Goal: Information Seeking & Learning: Learn about a topic

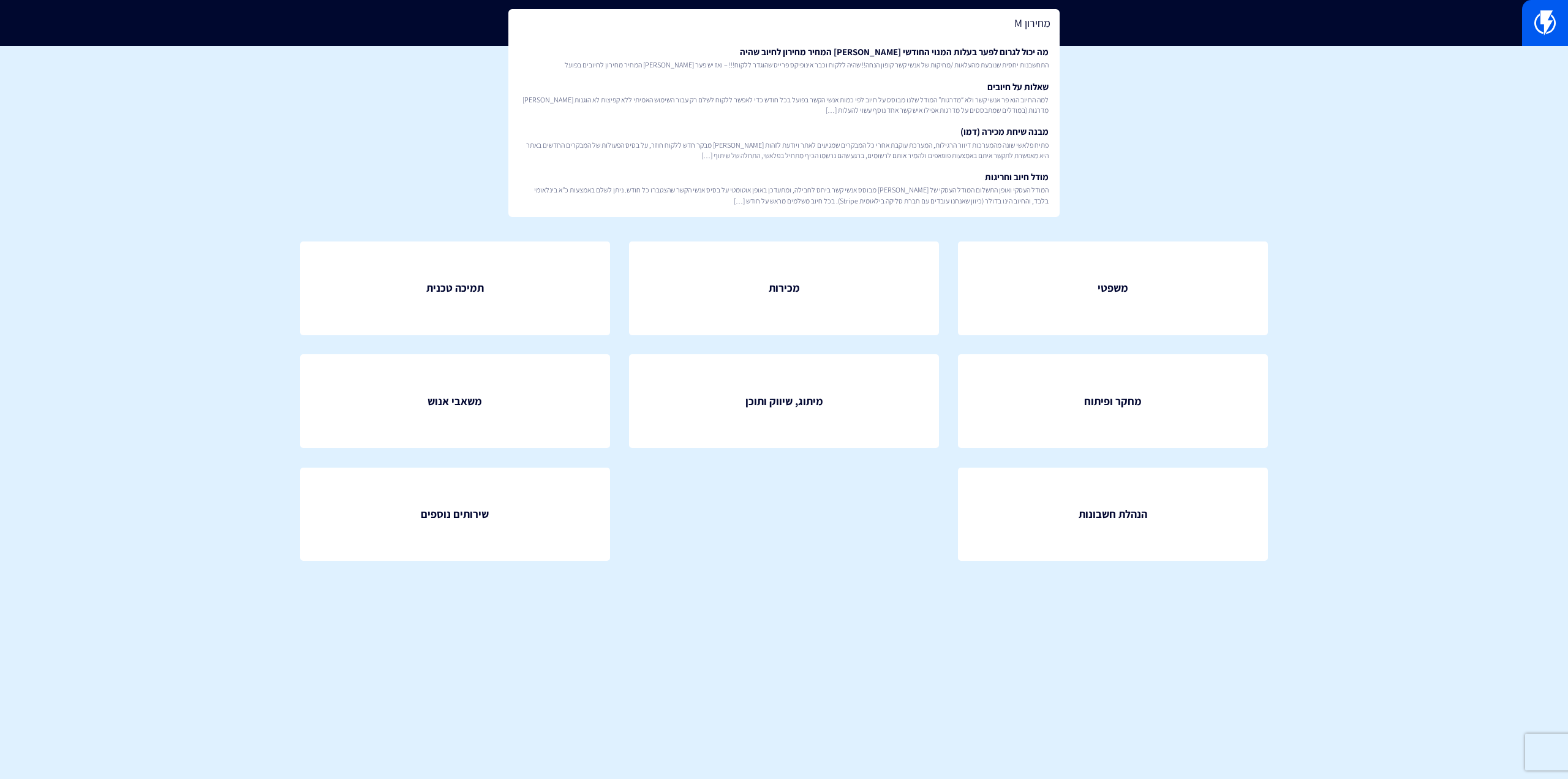
type input "מחירון MS"
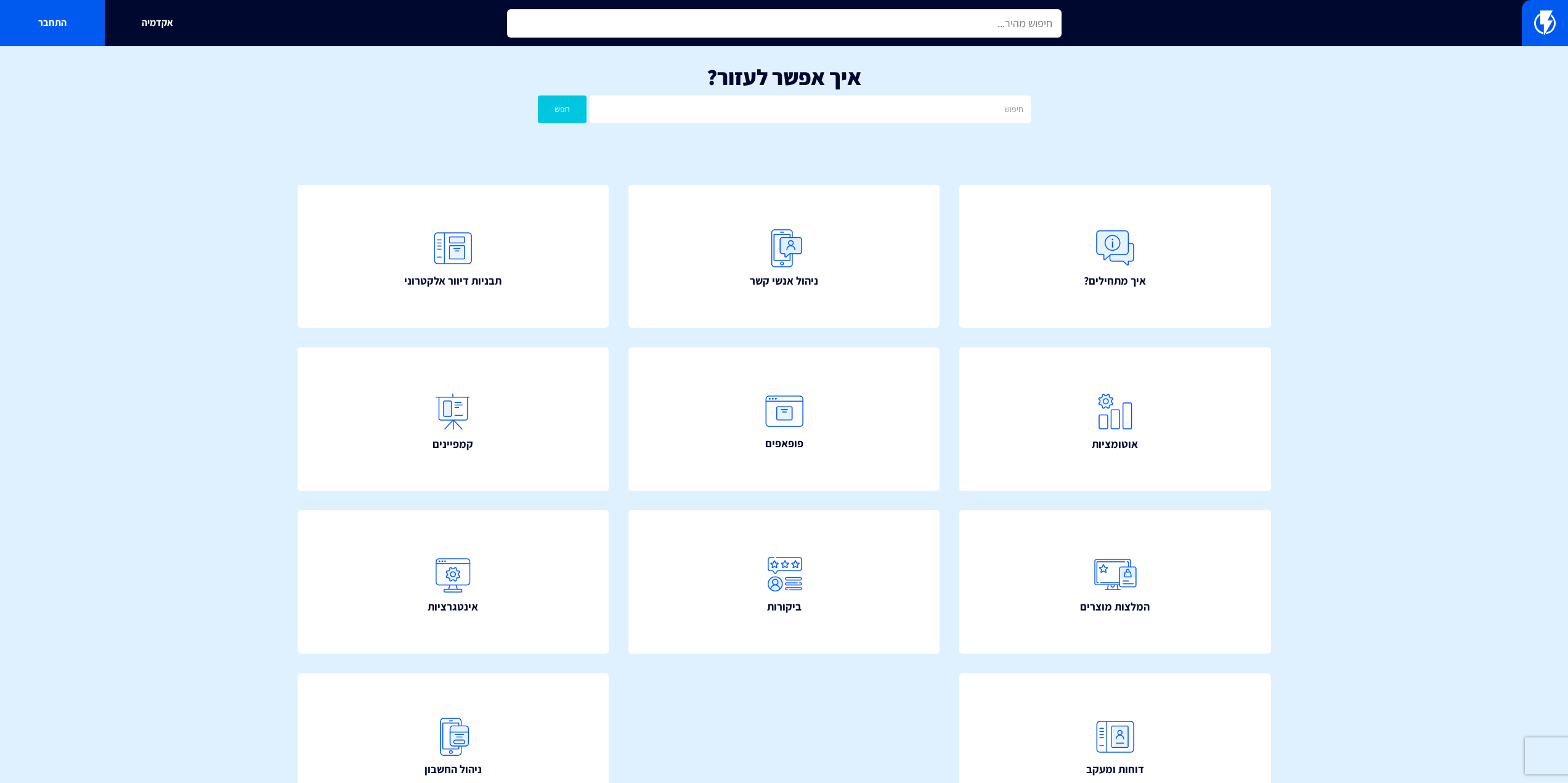
click at [843, 19] on input "text" at bounding box center [784, 23] width 554 height 29
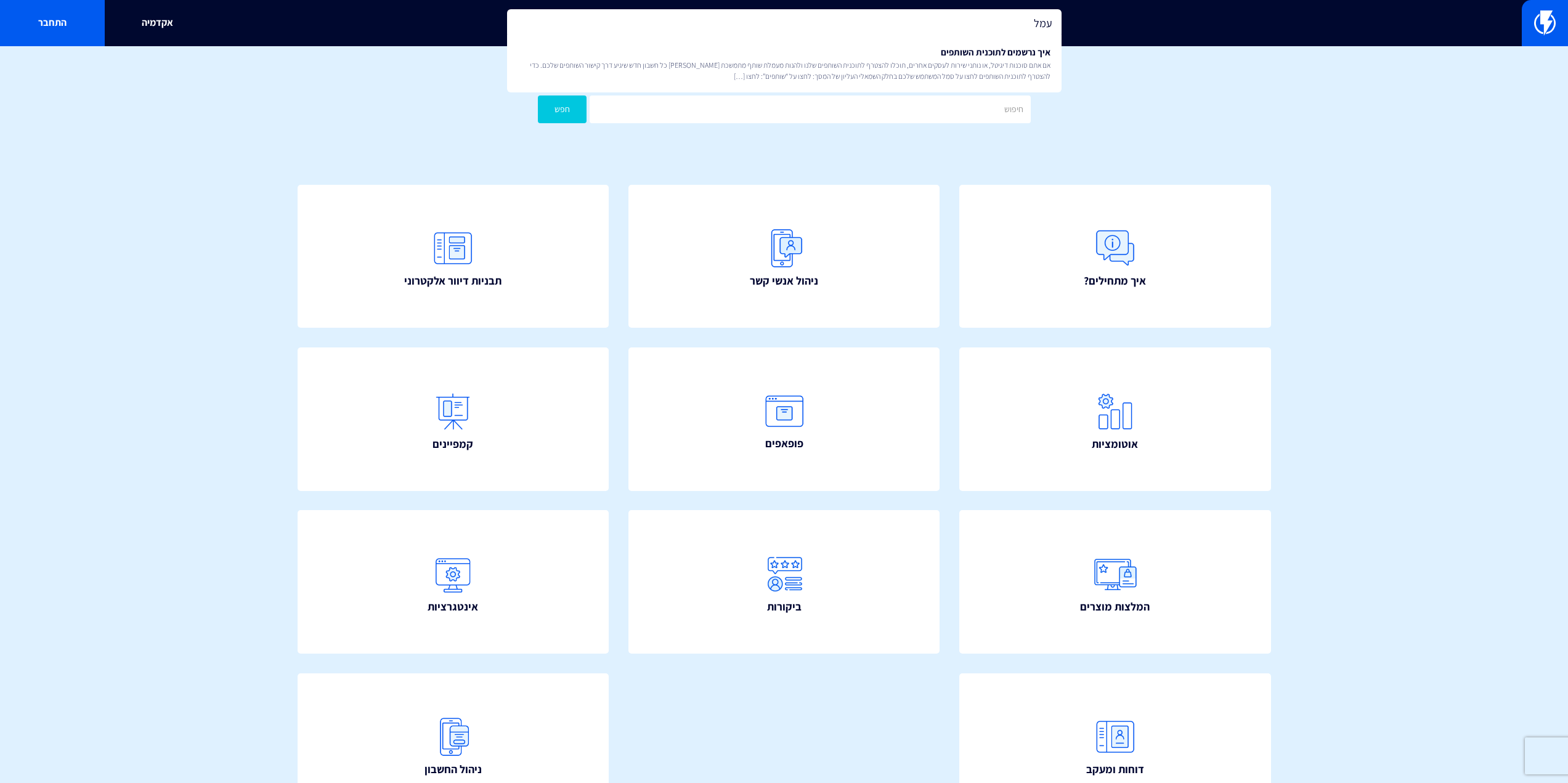
type input "עמלה"
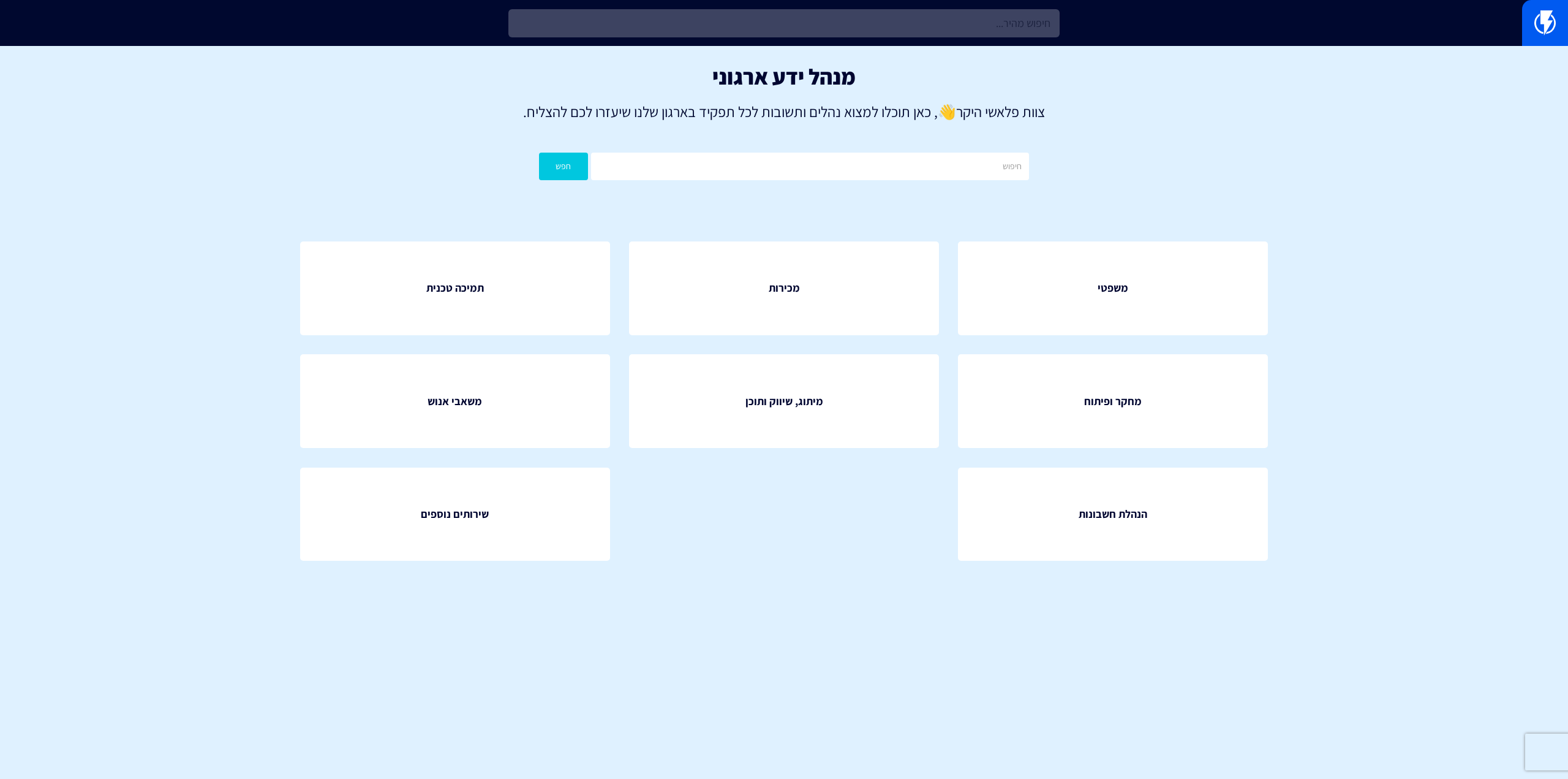
click at [845, 29] on input "text" at bounding box center [784, 23] width 551 height 28
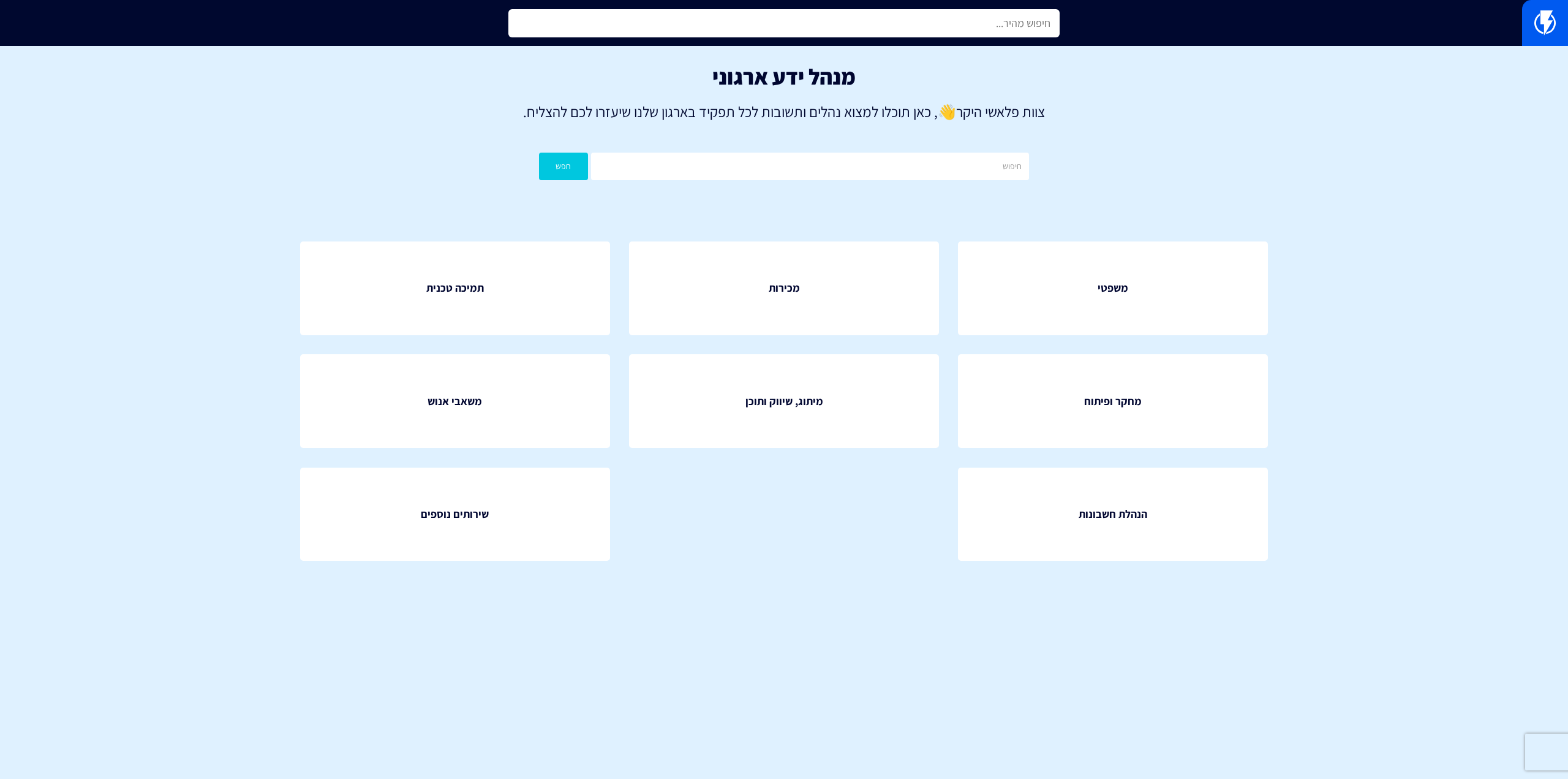
click at [861, 29] on input "text" at bounding box center [784, 23] width 551 height 28
click at [891, 28] on input "text" at bounding box center [784, 23] width 551 height 28
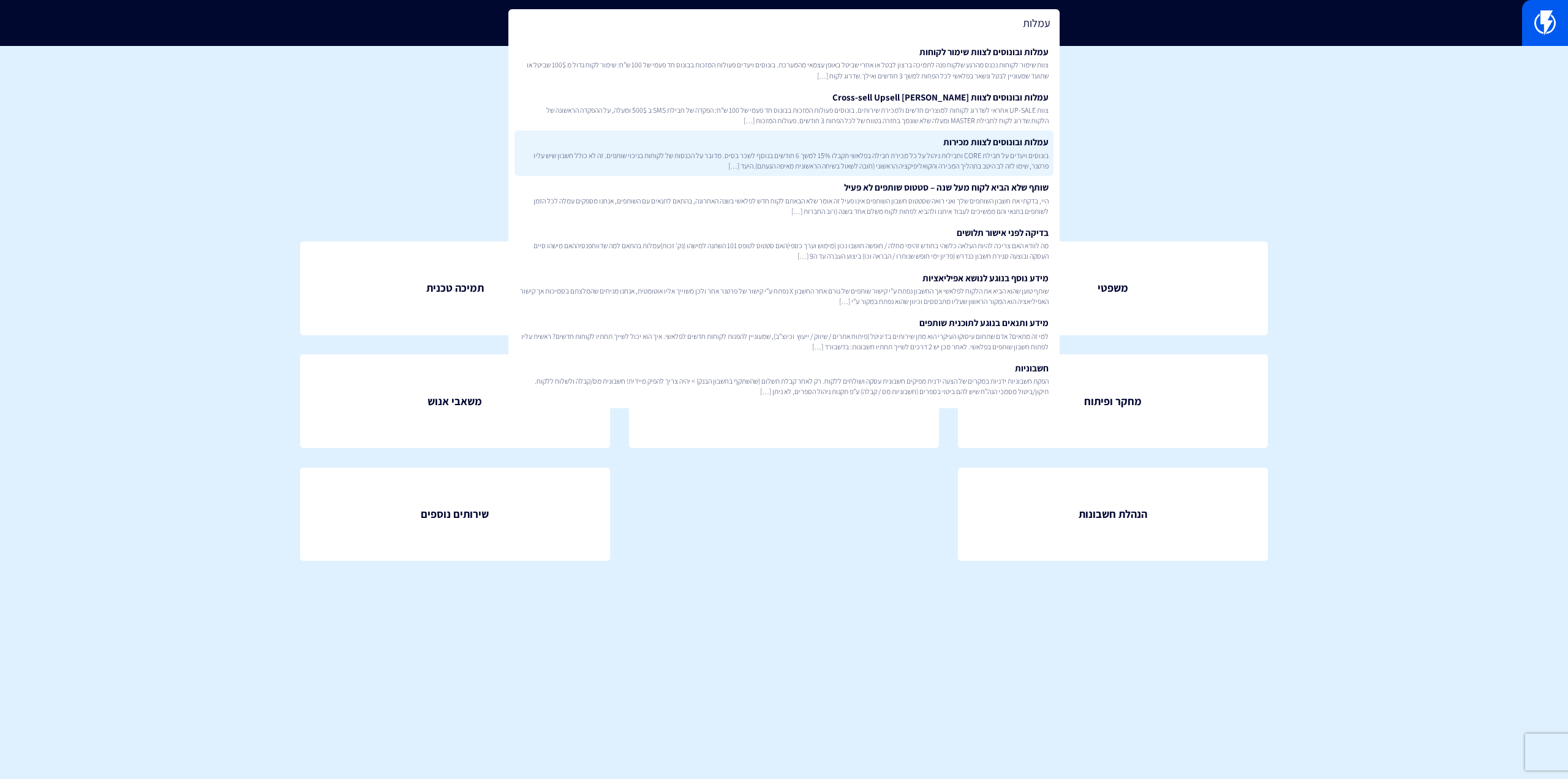
type input "עמלות"
click at [917, 141] on link "עמלות ובונוסים לצוות מכירות בונוסים ויעדים על חבילת CORE וחבילות ניהול על כל מכ…" at bounding box center [784, 153] width 539 height 45
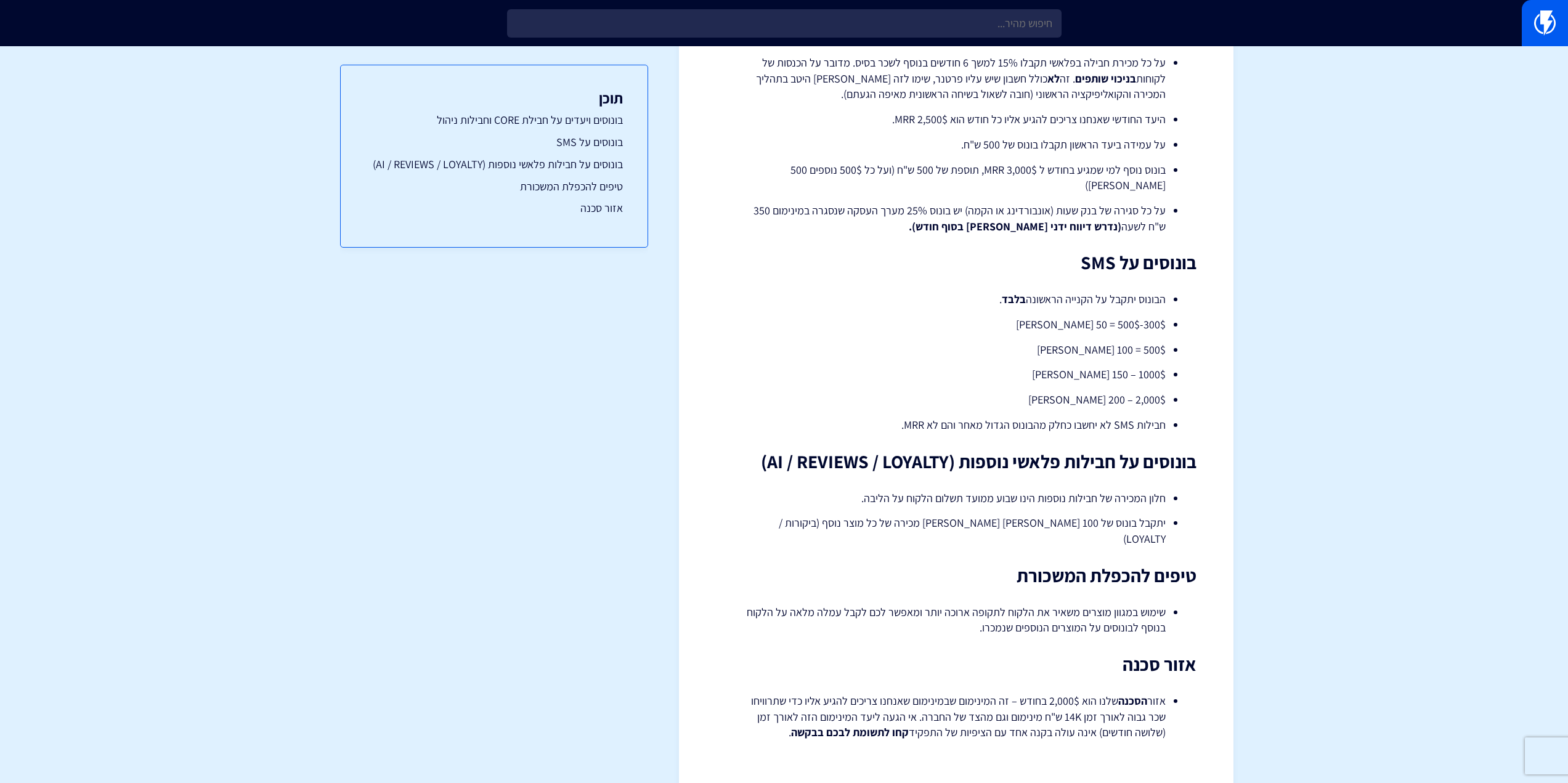
scroll to position [48, 0]
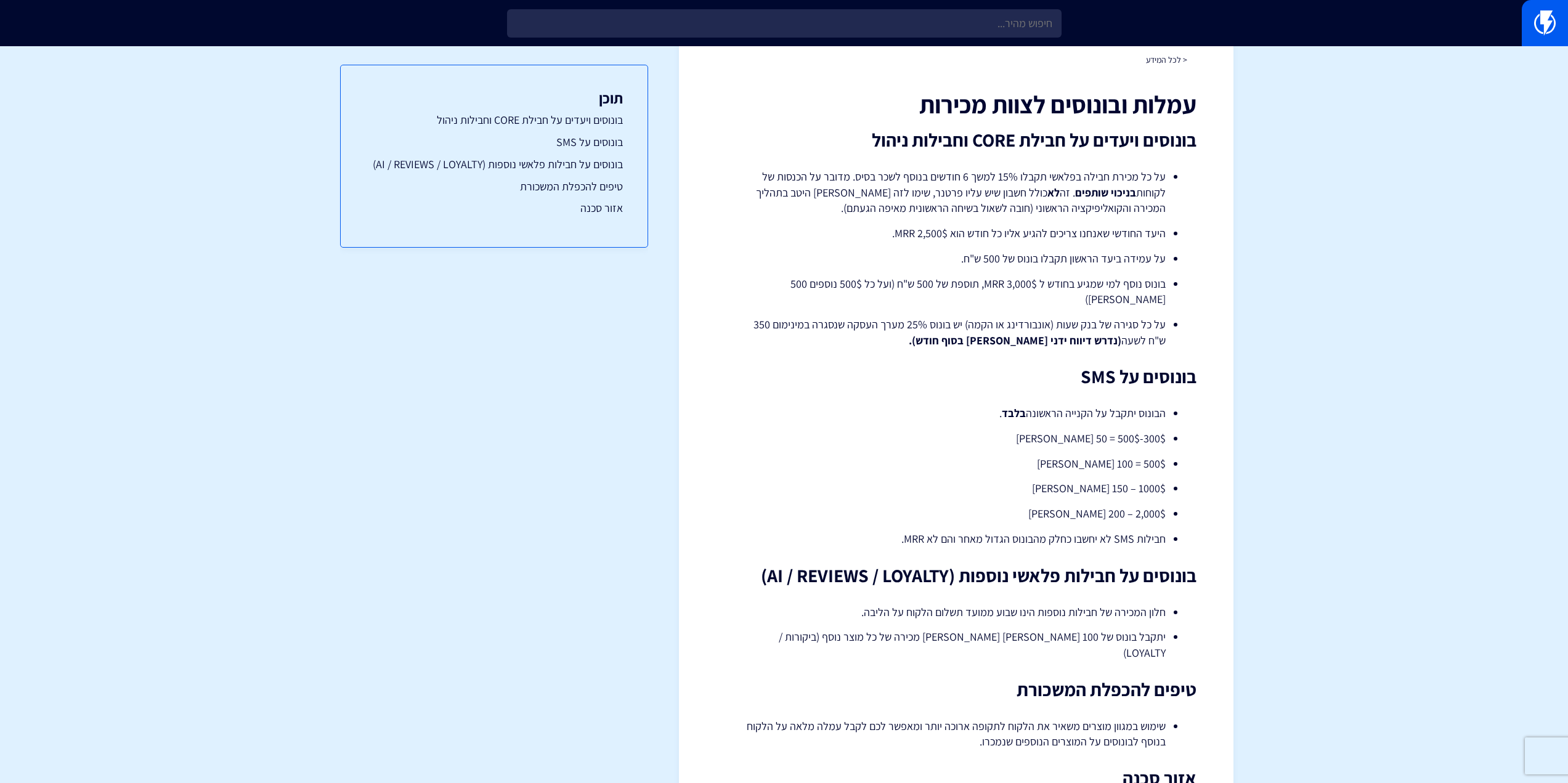
drag, startPoint x: 1196, startPoint y: 235, endPoint x: 1183, endPoint y: 201, distance: 36.4
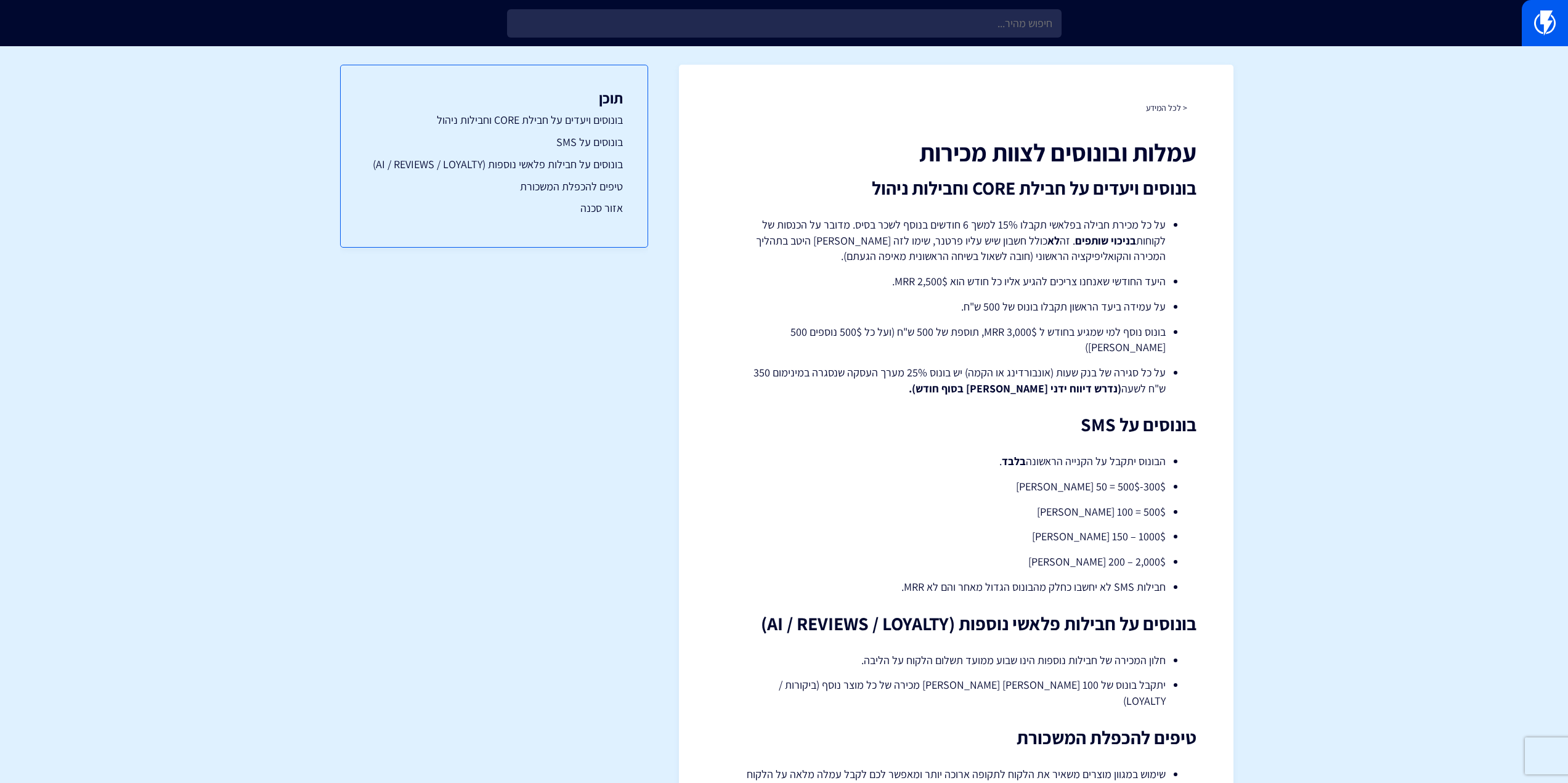
scroll to position [162, 0]
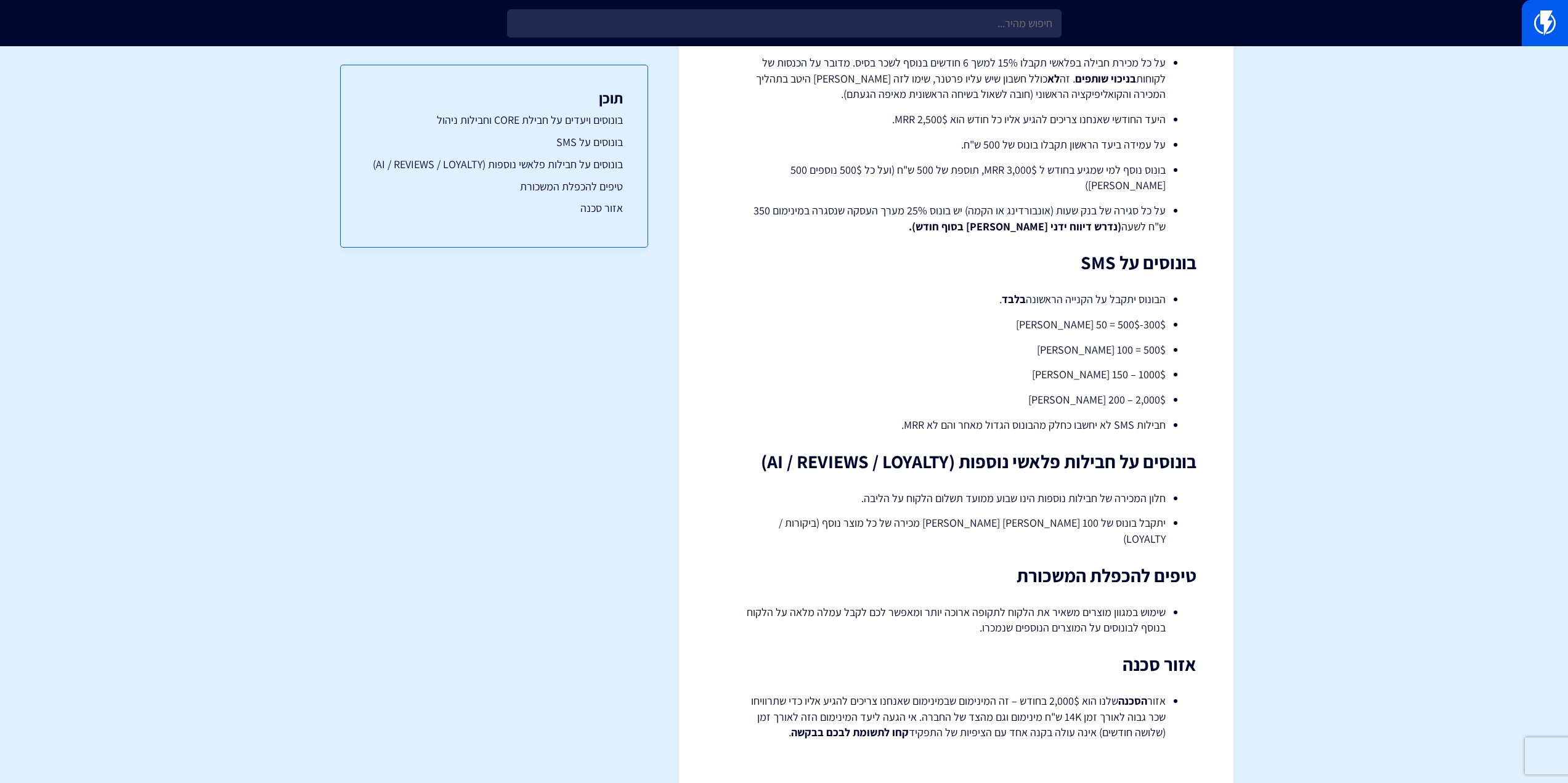
drag, startPoint x: 1226, startPoint y: 289, endPoint x: 1195, endPoint y: 489, distance: 202.4
drag, startPoint x: 1183, startPoint y: 305, endPoint x: 1056, endPoint y: 306, distance: 127.0
click at [1056, 306] on div "עמלות ובונוסים לצוות מכירות בונוסים ויעדים על חבילת CORE וחבילות ניהול על כל מכ…" at bounding box center [957, 358] width 481 height 764
click at [1077, 295] on ul "הבונוס יתקבל על הקנייה הראשונה בלבד . 300$-500$ = 50 שקלים 500$ = 100 שקלים 100…" at bounding box center [957, 361] width 444 height 141
drag, startPoint x: 1206, startPoint y: 276, endPoint x: 1001, endPoint y: 348, distance: 217.3
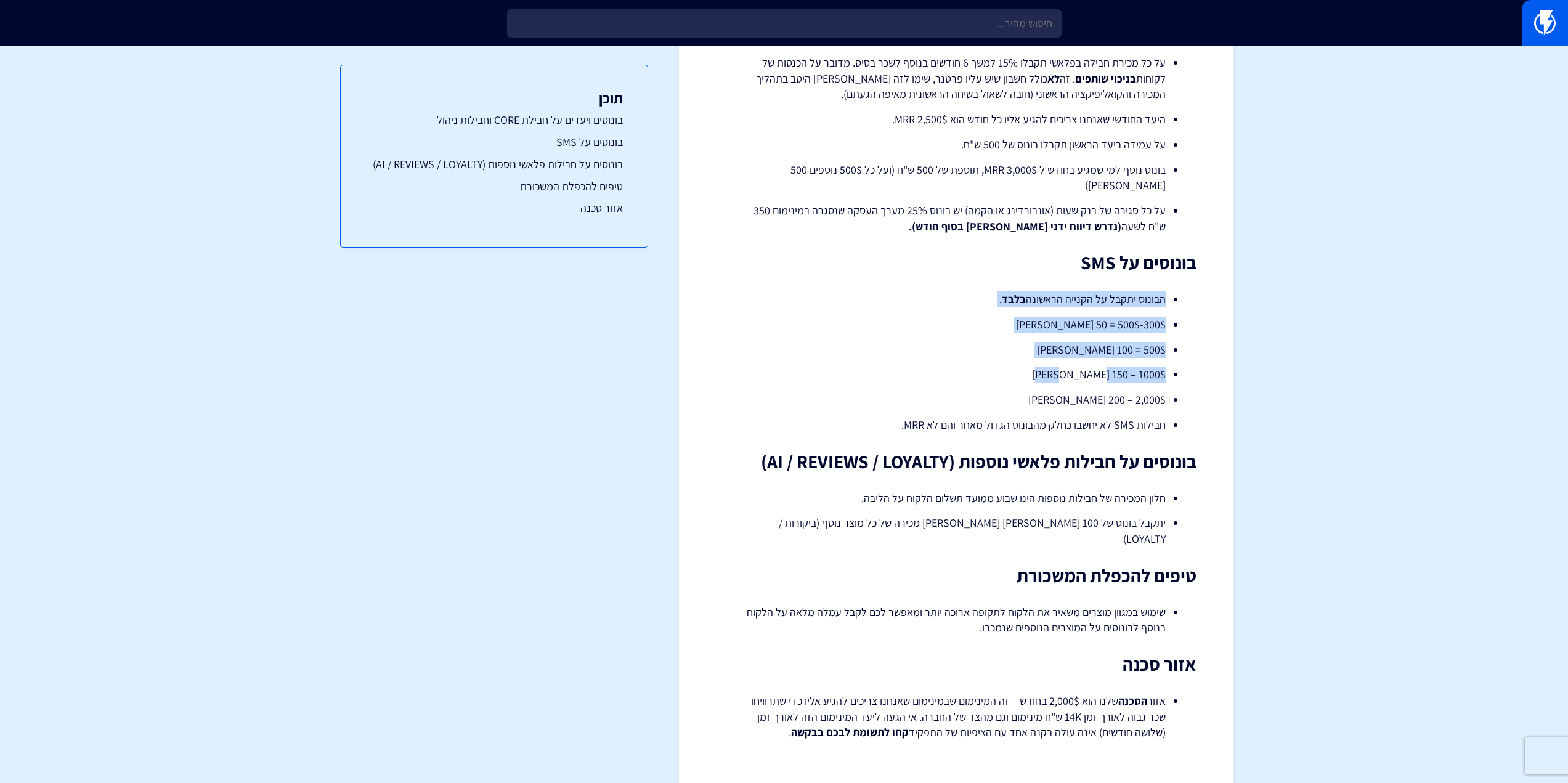
click at [1001, 348] on div "< לכל המידע עמלות ובונוסים לצוות מכירות בונוסים ויעדים על חבילת CORE וחבילות ני…" at bounding box center [956, 349] width 554 height 893
click at [1001, 348] on ul "הבונוס יתקבל על הקנייה הראשונה בלבד . 300$-500$ = 50 שקלים 500$ = 100 שקלים 100…" at bounding box center [957, 361] width 444 height 141
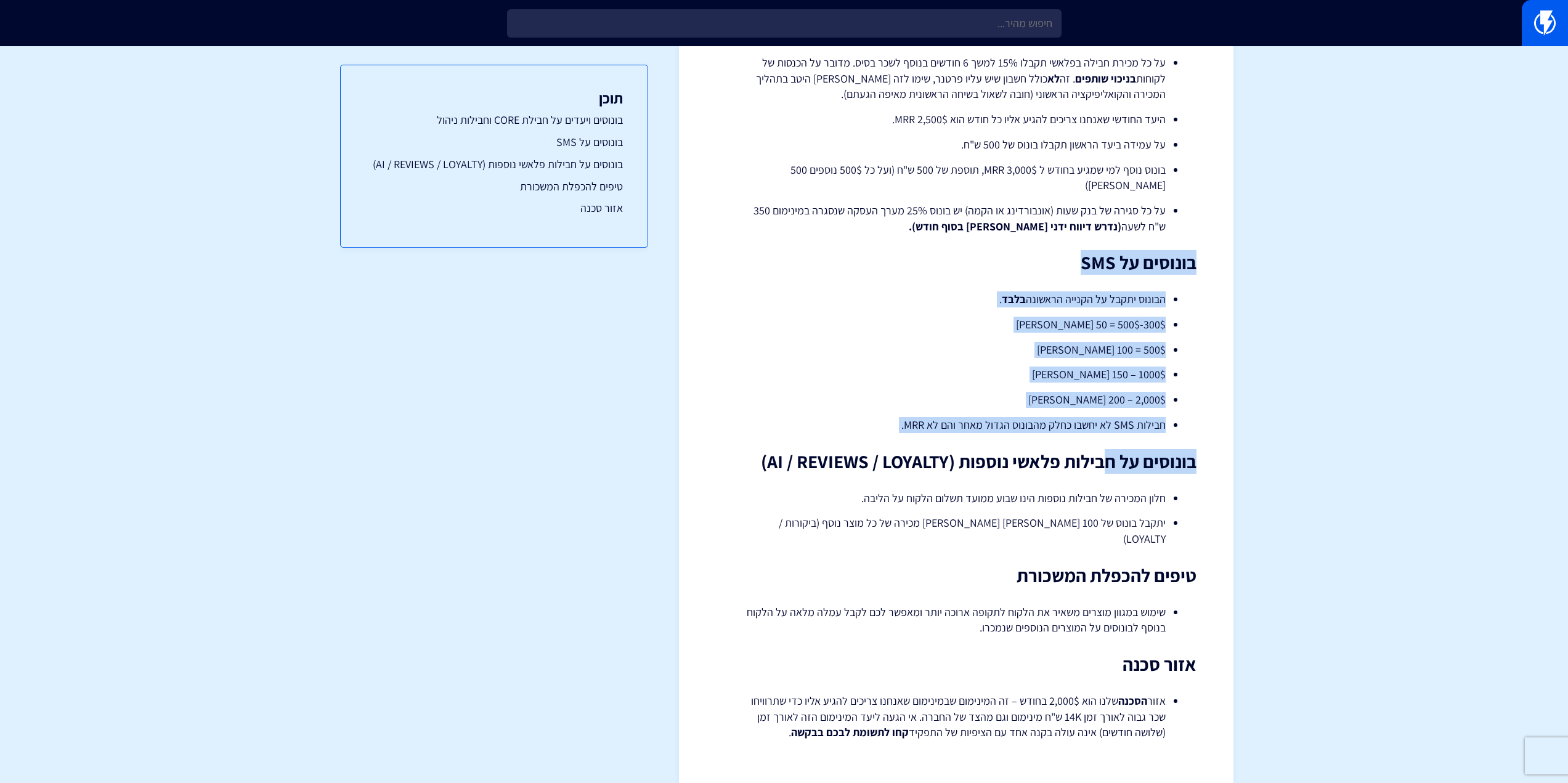
drag, startPoint x: 1210, startPoint y: 241, endPoint x: 1102, endPoint y: 433, distance: 220.3
click at [1103, 438] on div "< לכל המידע עמלות ובונוסים לצוות מכירות בונוסים ויעדים על חבילת CORE וחבילות ני…" at bounding box center [956, 349] width 554 height 893
click at [1105, 417] on li "חבילות SMS לא יחשבו כחלק מהבונוס הגדול מאחר והם לא MRR." at bounding box center [957, 425] width 419 height 16
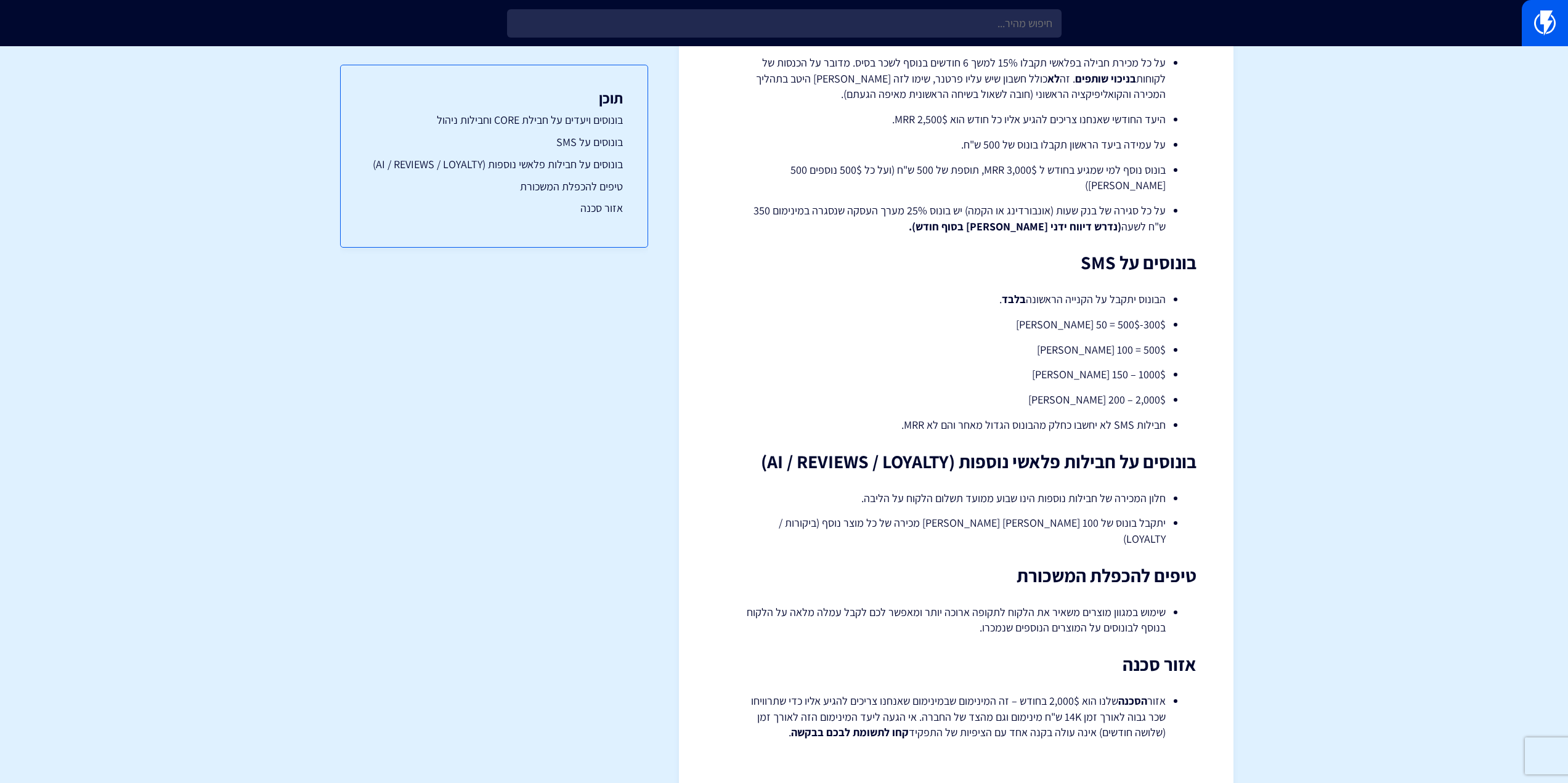
scroll to position [0, 0]
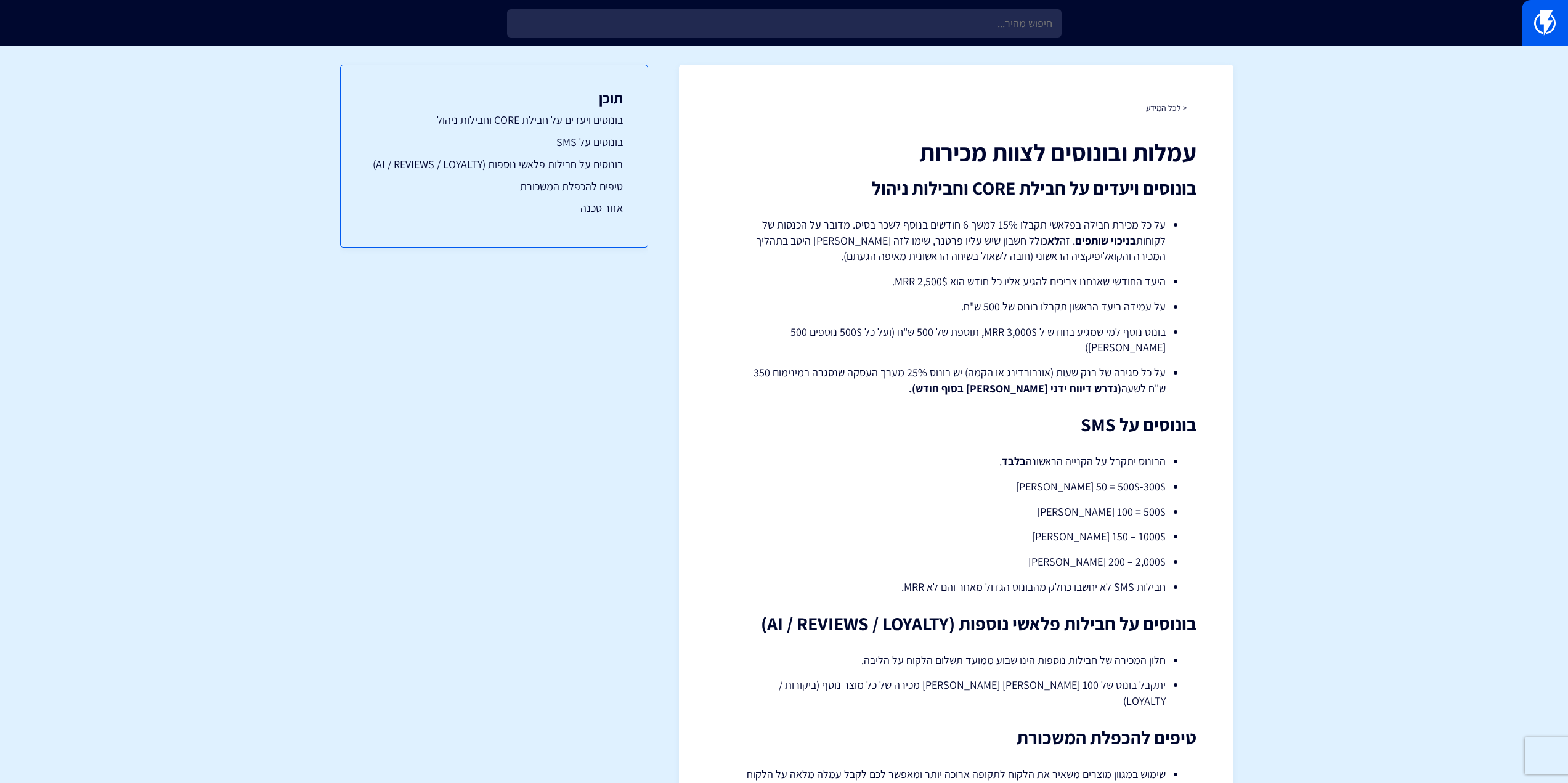
drag, startPoint x: 1243, startPoint y: 163, endPoint x: 1216, endPoint y: 133, distance: 40.4
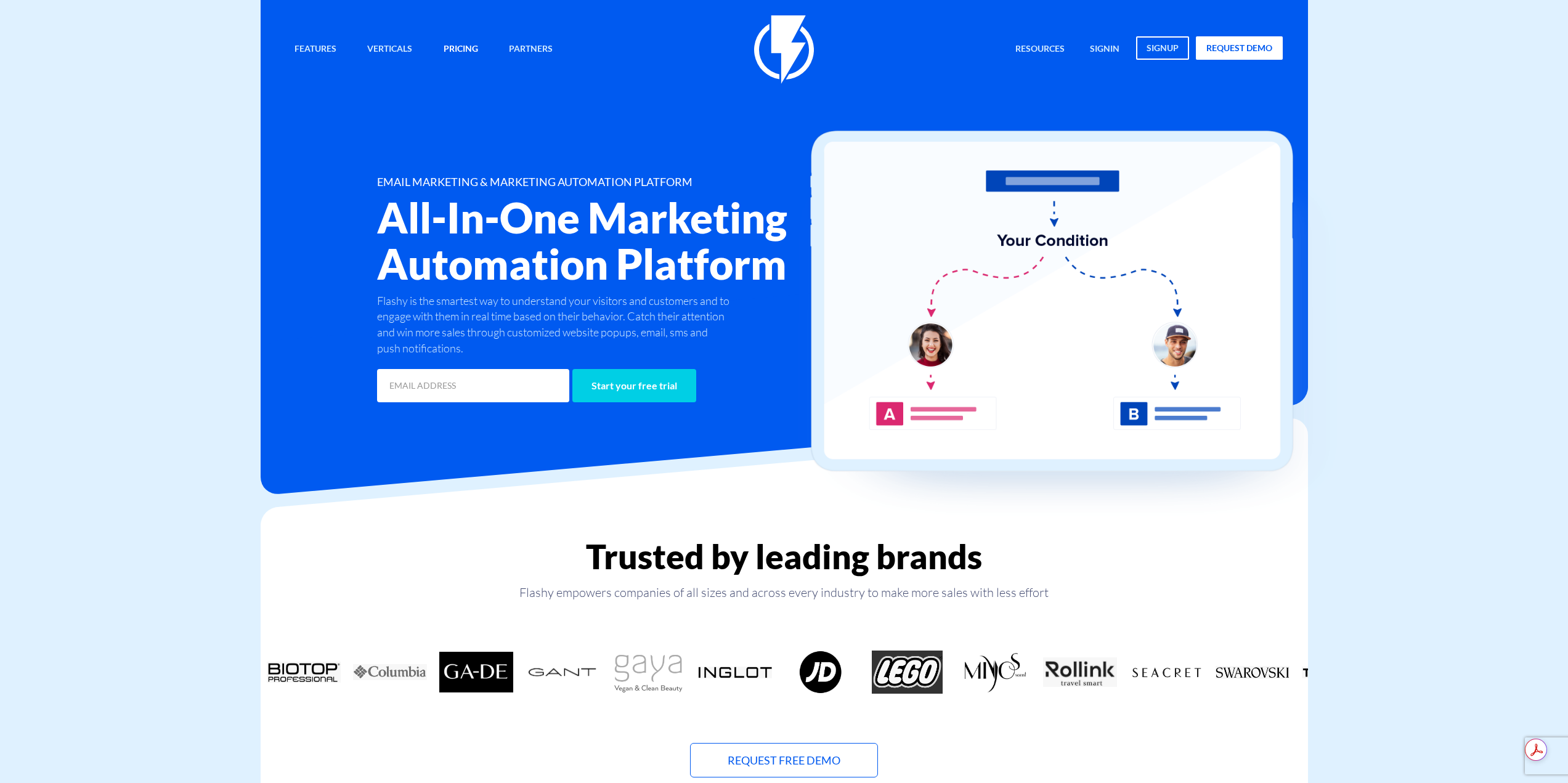
click at [473, 42] on link "Pricing" at bounding box center [461, 49] width 53 height 26
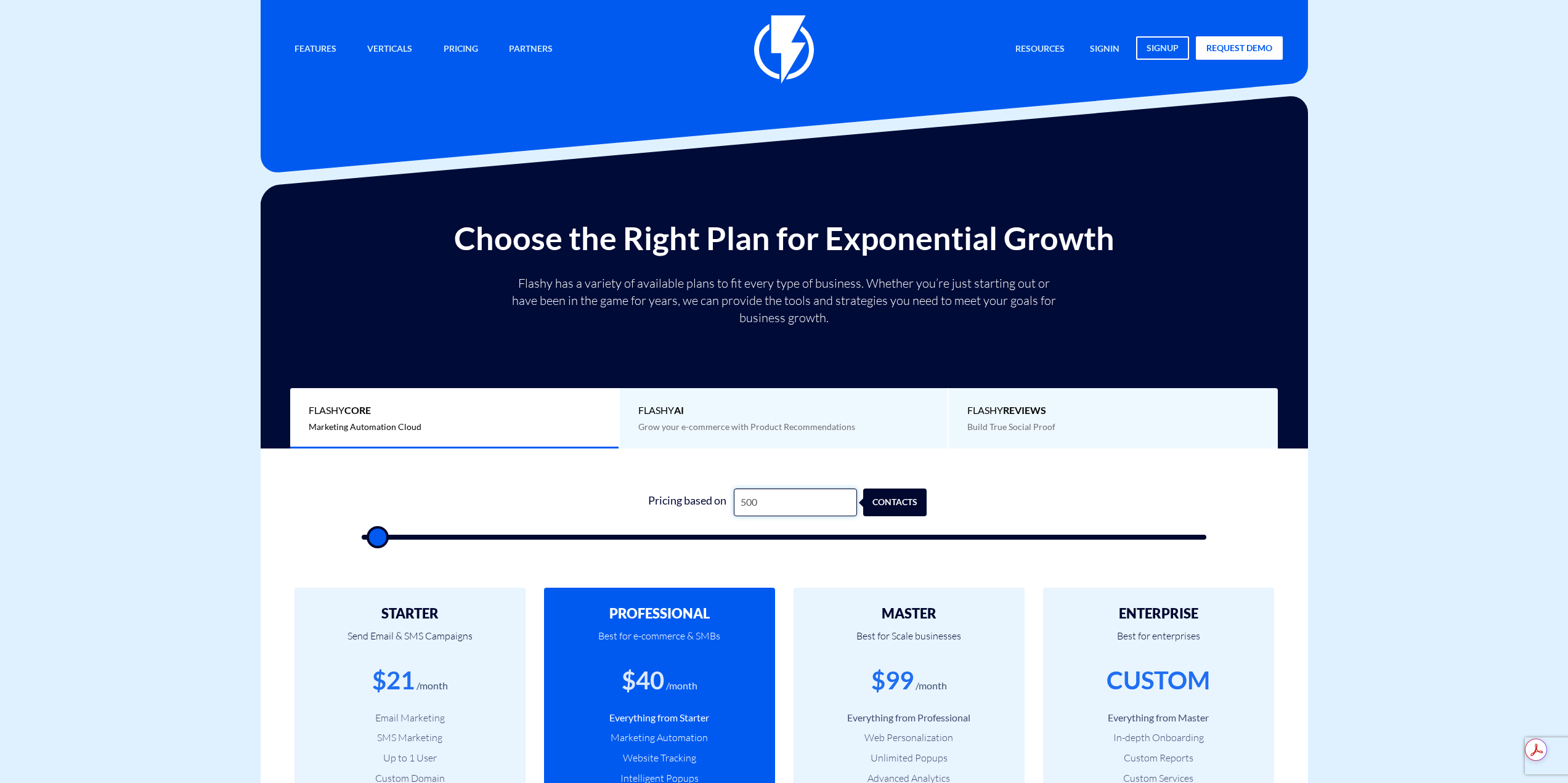
click at [790, 506] on input "500" at bounding box center [796, 502] width 123 height 28
type input "3"
type input "500"
type input "36"
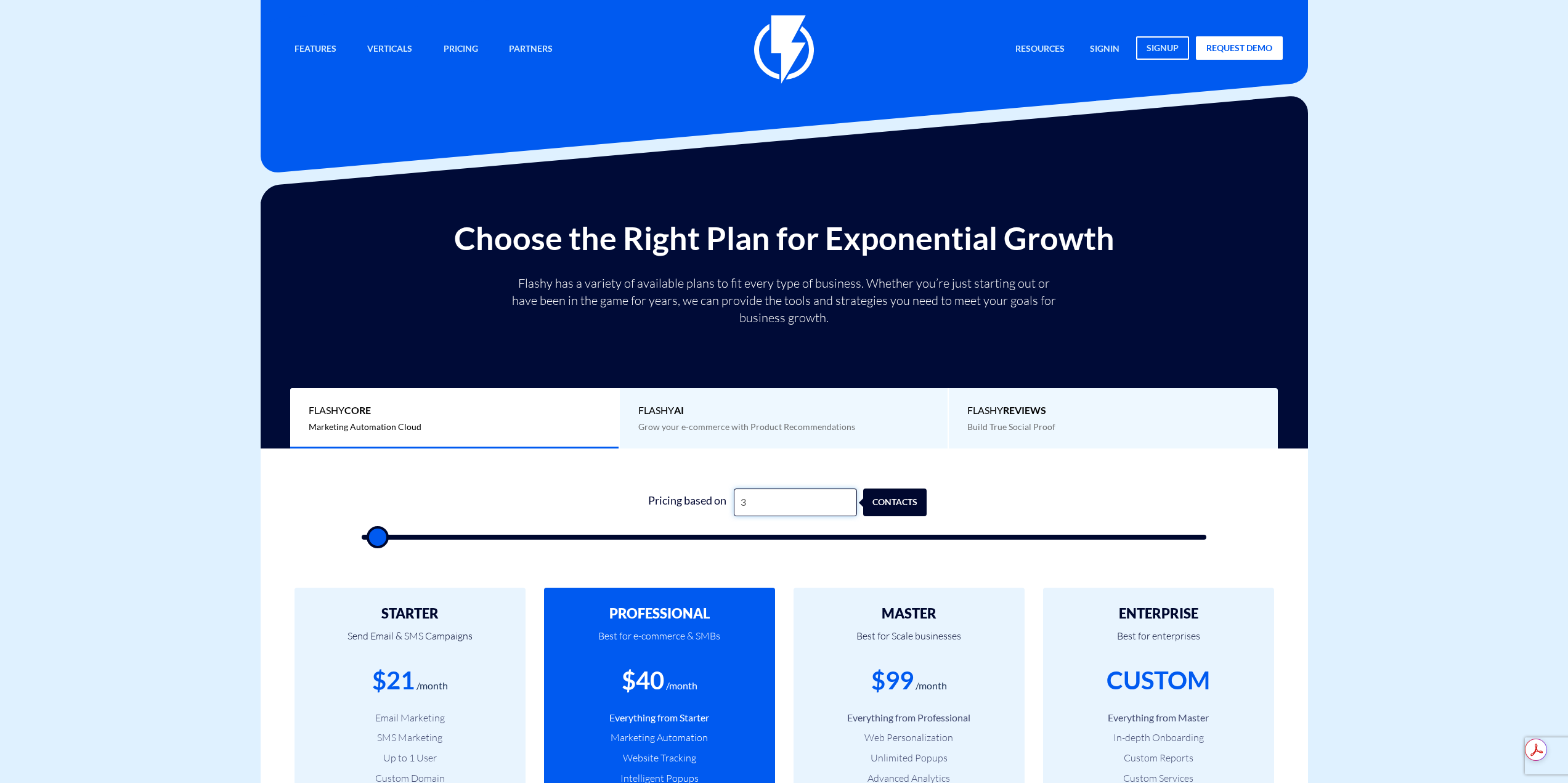
type input "500"
type input "365"
type input "500"
type input "3"
type input "500"
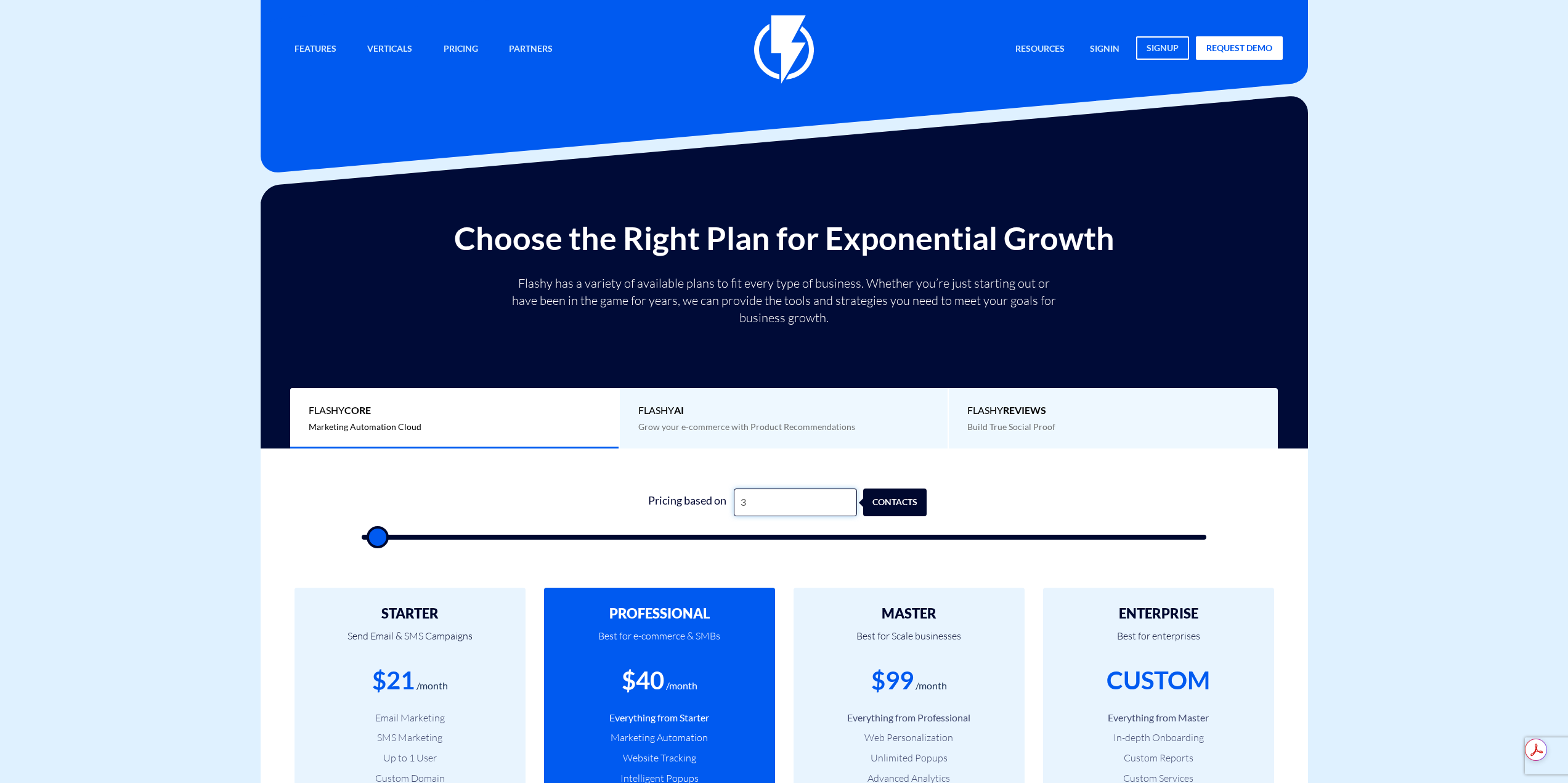
type input "35"
type input "500"
type input "350"
type input "500"
type input "3,500"
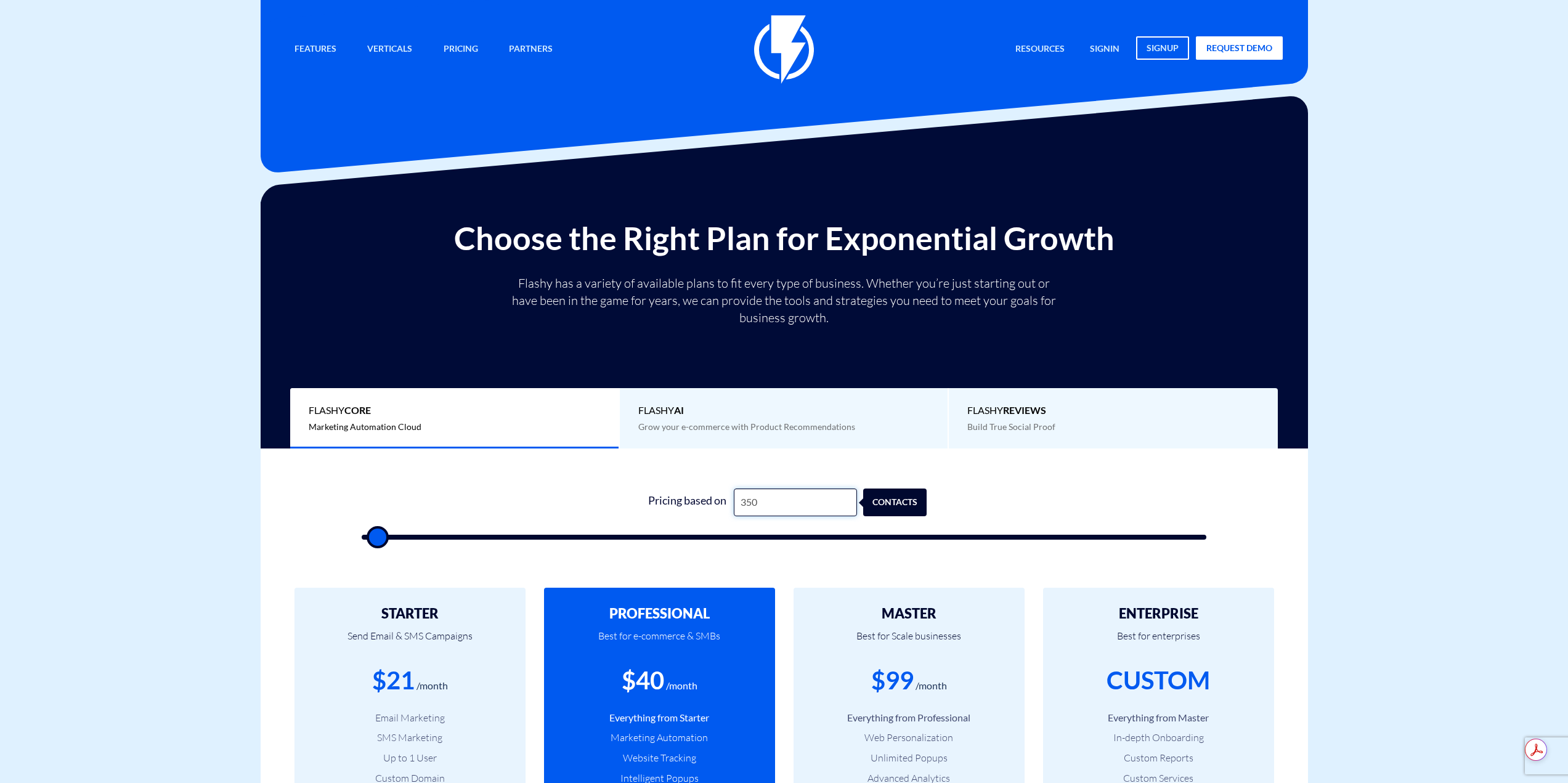
type input "3500"
type input "3,500"
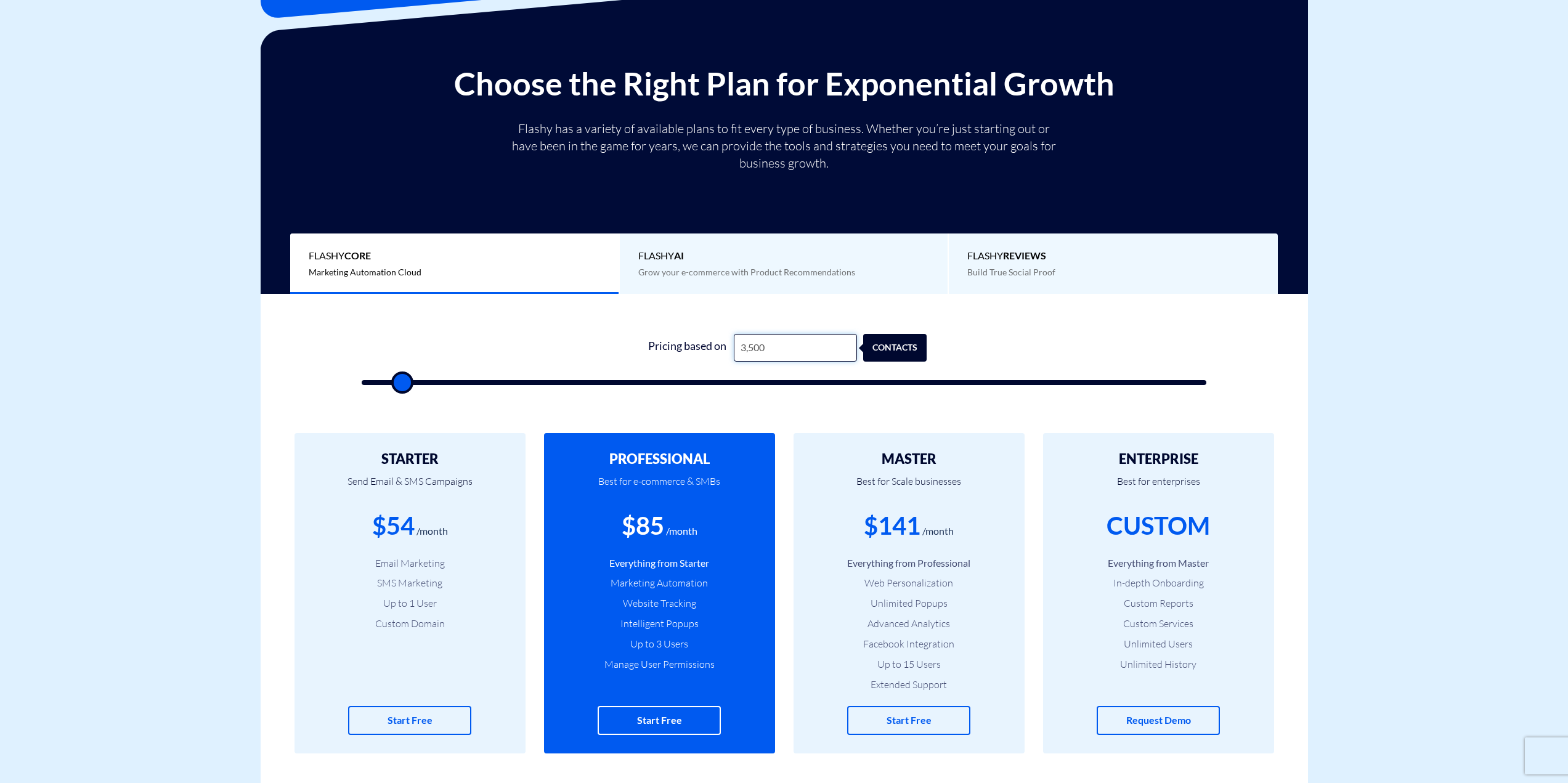
scroll to position [185, 0]
